Goal: Task Accomplishment & Management: Manage account settings

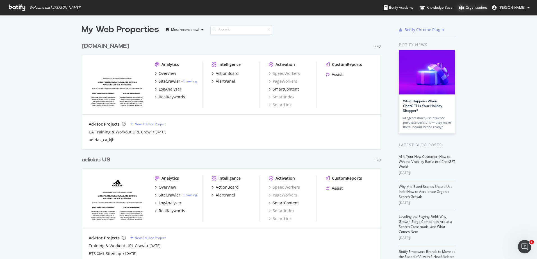
scroll to position [255, 528]
click at [487, 8] on div "Organizations" at bounding box center [473, 8] width 29 height 6
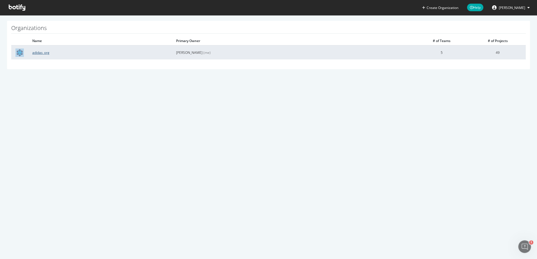
click at [39, 53] on link "adidas_org" at bounding box center [40, 52] width 17 height 5
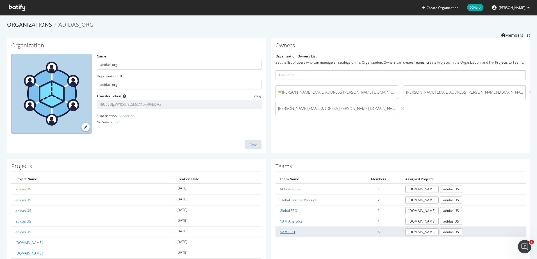
click at [283, 230] on link "NAM SEO" at bounding box center [287, 232] width 15 height 5
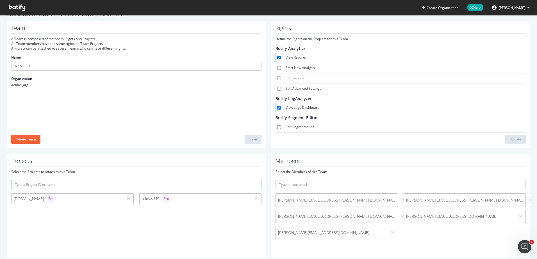
scroll to position [20, 0]
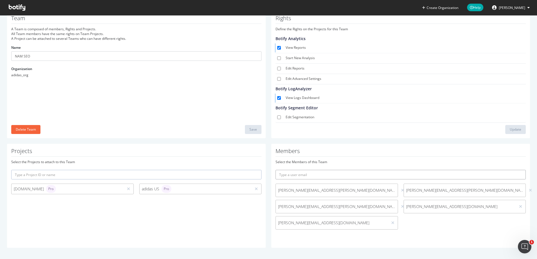
click at [325, 176] on input "text" at bounding box center [400, 175] width 250 height 10
click at [292, 175] on input "text" at bounding box center [400, 175] width 250 height 10
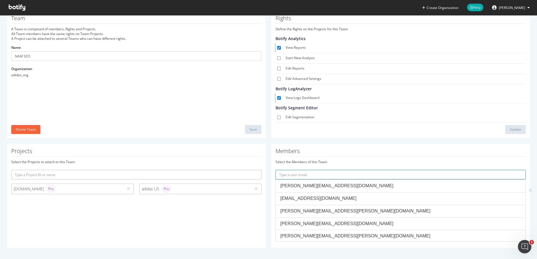
paste input "[PERSON_NAME][EMAIL_ADDRESS][DOMAIN_NAME]"
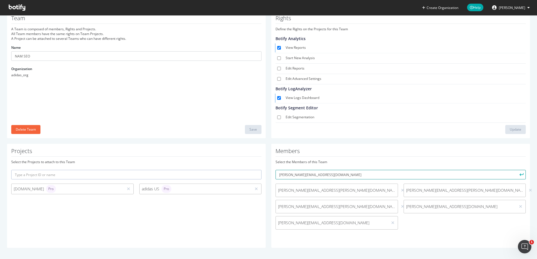
click at [279, 175] on input "[PERSON_NAME][EMAIL_ADDRESS][DOMAIN_NAME]" at bounding box center [400, 175] width 250 height 10
type input "[PERSON_NAME][EMAIL_ADDRESS][DOMAIN_NAME]"
click at [519, 175] on icon "submit" at bounding box center [521, 175] width 4 height 3
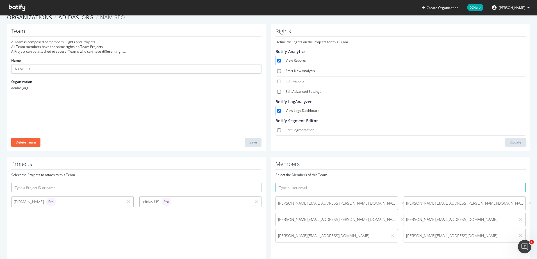
scroll to position [0, 0]
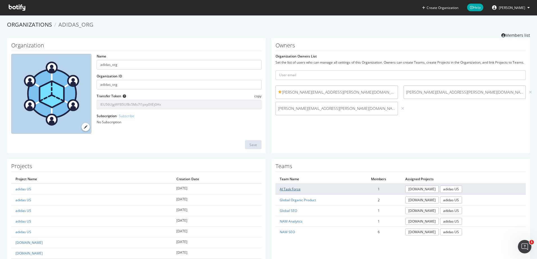
click at [286, 190] on link "AI Task Force" at bounding box center [290, 189] width 21 height 5
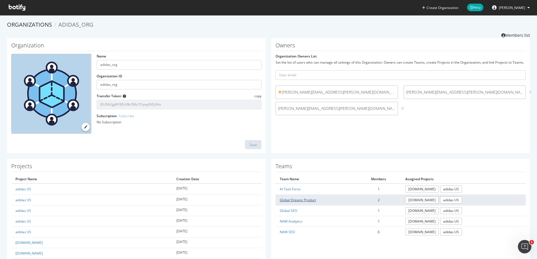
click at [282, 199] on link "Global Organic Product" at bounding box center [298, 200] width 36 height 5
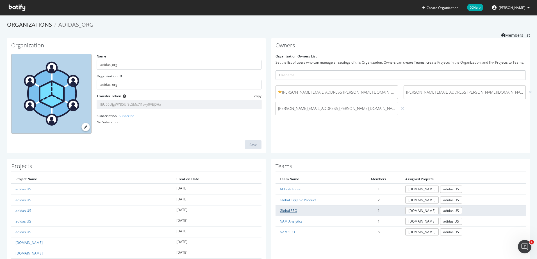
click at [289, 212] on link "Global SEO" at bounding box center [288, 211] width 17 height 5
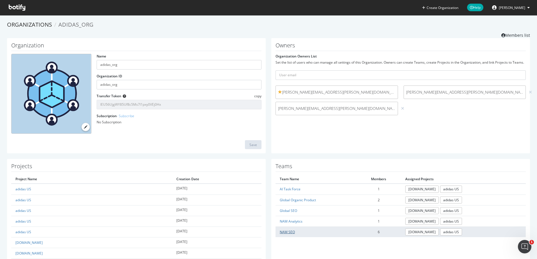
click at [285, 232] on link "NAM SEO" at bounding box center [287, 232] width 15 height 5
click at [284, 233] on link "NAM SEO" at bounding box center [287, 232] width 15 height 5
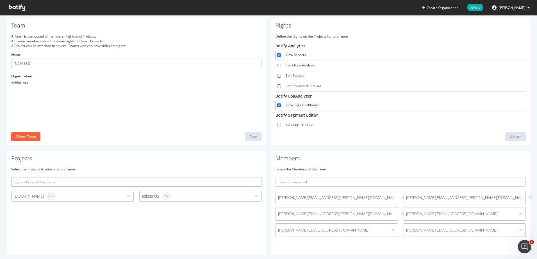
scroll to position [20, 0]
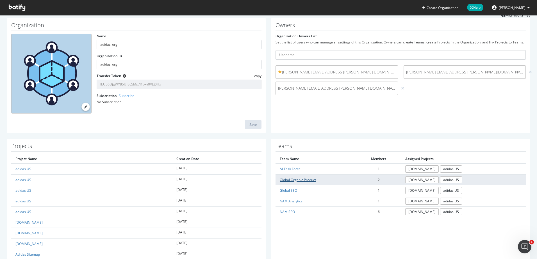
click at [292, 179] on link "Global Organic Product" at bounding box center [298, 180] width 36 height 5
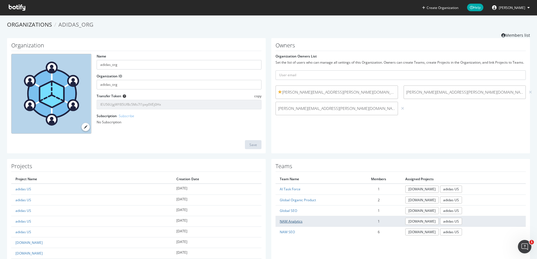
click at [284, 219] on link "NAM Analytics" at bounding box center [291, 221] width 23 height 5
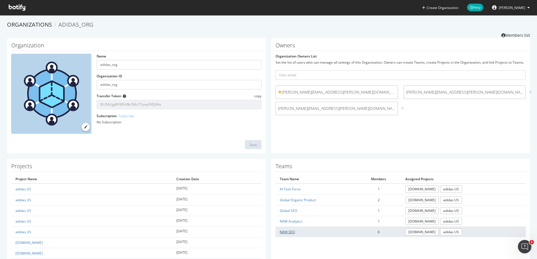
click at [282, 233] on link "NAM SEO" at bounding box center [287, 232] width 15 height 5
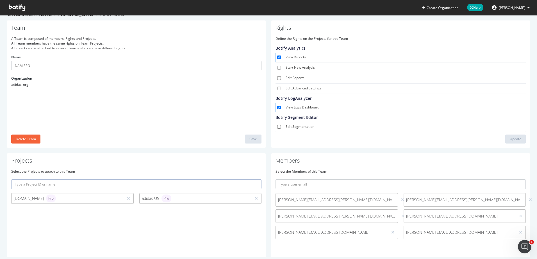
scroll to position [20, 0]
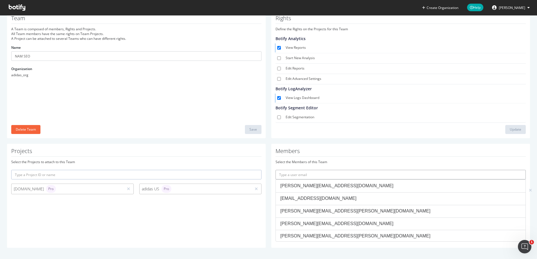
click at [282, 176] on input "text" at bounding box center [400, 175] width 250 height 10
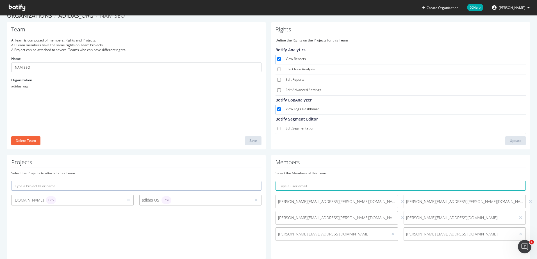
scroll to position [0, 0]
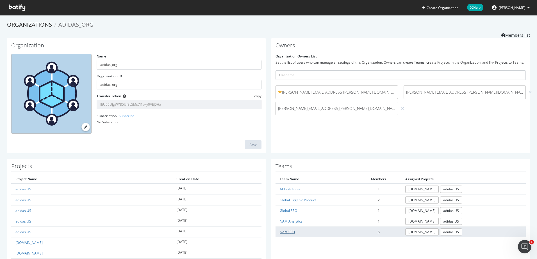
click at [284, 231] on link "NAM SEO" at bounding box center [287, 232] width 15 height 5
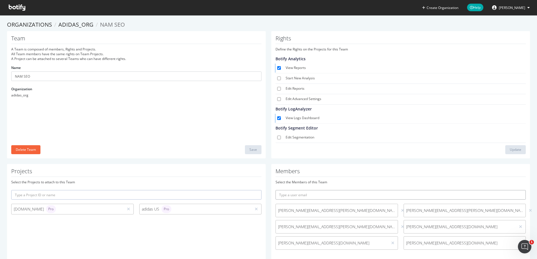
click at [307, 192] on input "text" at bounding box center [400, 195] width 250 height 10
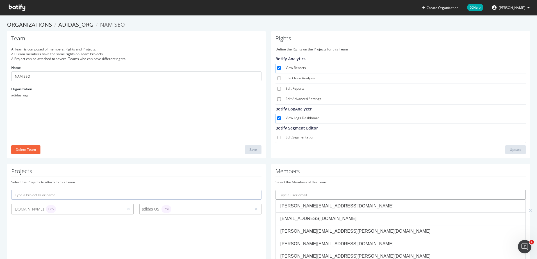
paste input "[PERSON_NAME][EMAIL_ADDRESS][PERSON_NAME][DOMAIN_NAME]"
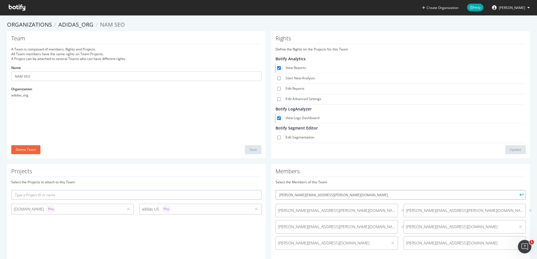
click at [278, 195] on input "[PERSON_NAME][EMAIL_ADDRESS][PERSON_NAME][DOMAIN_NAME]" at bounding box center [400, 195] width 250 height 10
type input "[PERSON_NAME][EMAIL_ADDRESS][PERSON_NAME][DOMAIN_NAME]"
click at [518, 191] on button "submit" at bounding box center [521, 195] width 10 height 10
